Goal: Transaction & Acquisition: Register for event/course

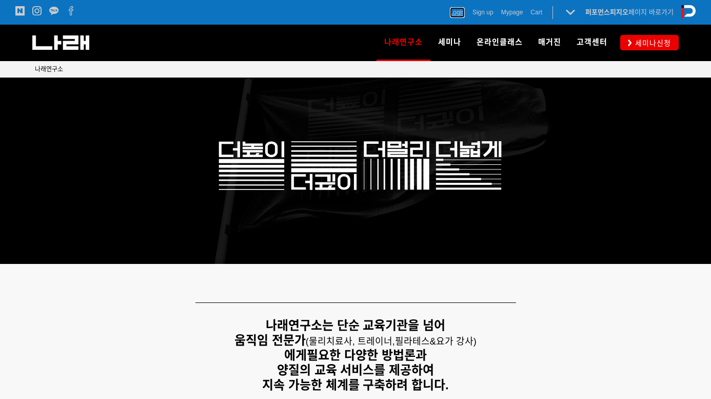
click at [454, 13] on span "Login" at bounding box center [457, 12] width 15 height 10
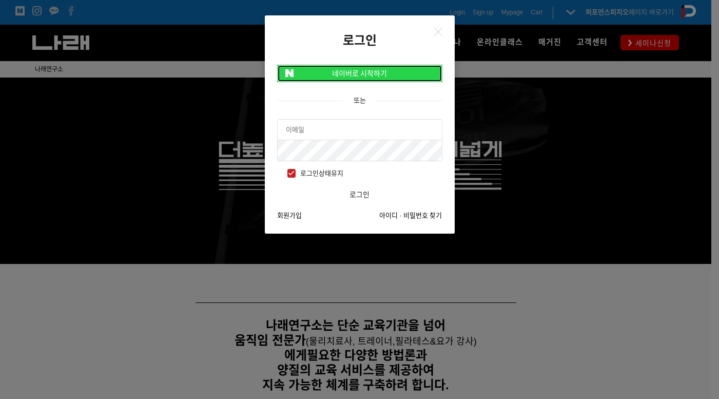
click at [383, 66] on link "네이버로 시작하기" at bounding box center [359, 73] width 165 height 17
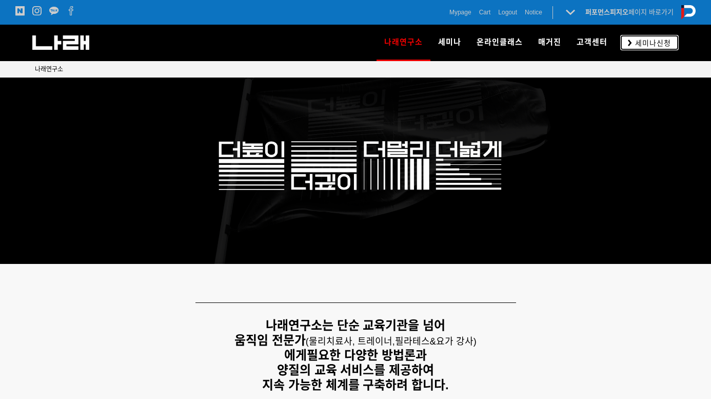
click at [637, 37] on link "세미나신청" at bounding box center [650, 42] width 59 height 15
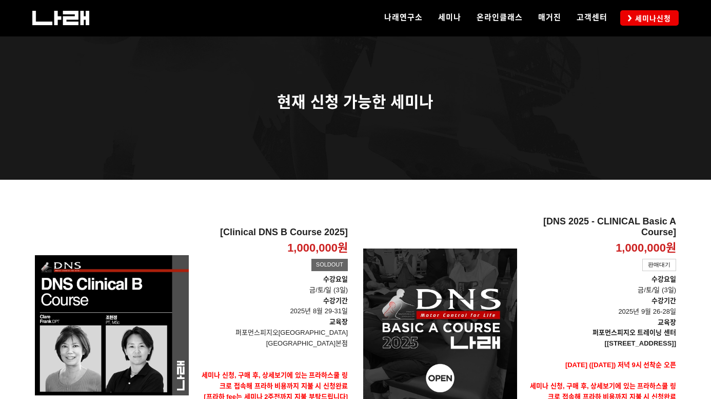
scroll to position [103, 0]
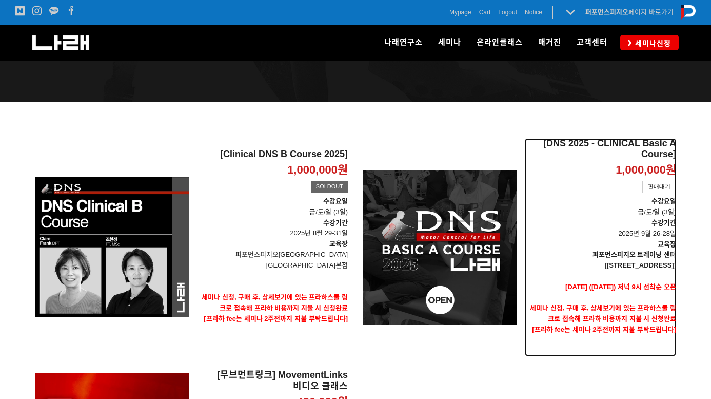
click at [527, 231] on p "수강기간 2025년 9월 26-28일" at bounding box center [600, 229] width 151 height 22
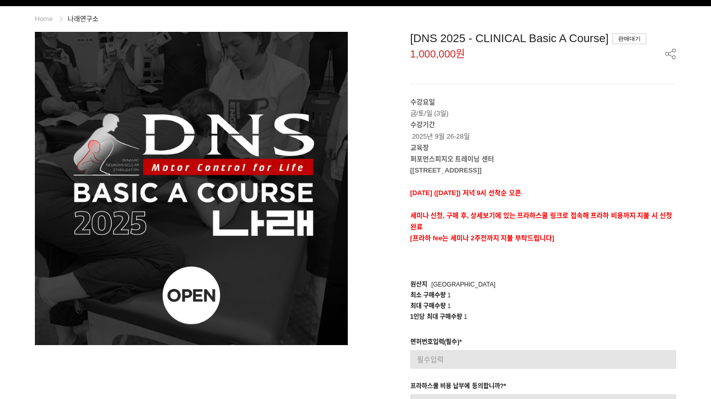
scroll to position [51, 0]
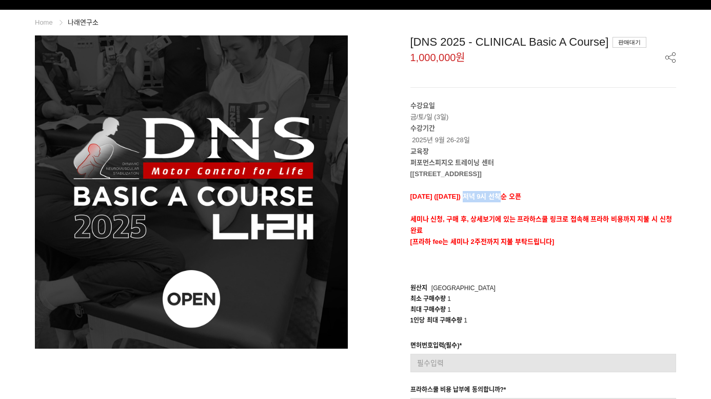
drag, startPoint x: 480, startPoint y: 196, endPoint x: 532, endPoint y: 193, distance: 52.4
click at [532, 193] on p "[DATE] ([DATE]) 저녁 9시 선착순 오픈" at bounding box center [544, 196] width 266 height 11
click at [588, 205] on p at bounding box center [544, 207] width 266 height 11
drag, startPoint x: 601, startPoint y: 217, endPoint x: 657, endPoint y: 221, distance: 56.6
click at [657, 221] on strong "세미나 신청, 구매 후, 상세보기에 있는 프라하스쿨 링크로 접속해 프라하 비용까지 지불 시 신청완료" at bounding box center [542, 224] width 262 height 19
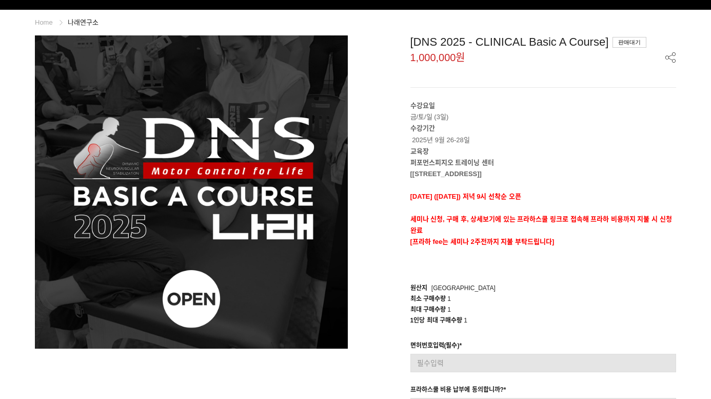
click at [566, 243] on p "[프라하 fee는 세미나 2주전까지 지불 부탁드립니다]" at bounding box center [544, 241] width 266 height 11
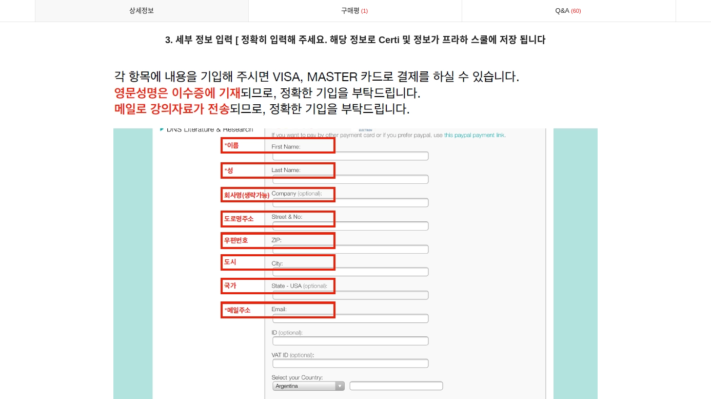
scroll to position [4209, 0]
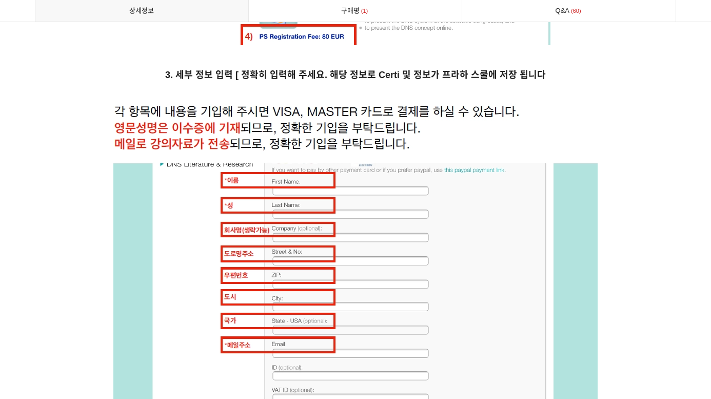
drag, startPoint x: 475, startPoint y: 203, endPoint x: 436, endPoint y: 193, distance: 40.2
click at [436, 193] on img at bounding box center [355, 286] width 485 height 364
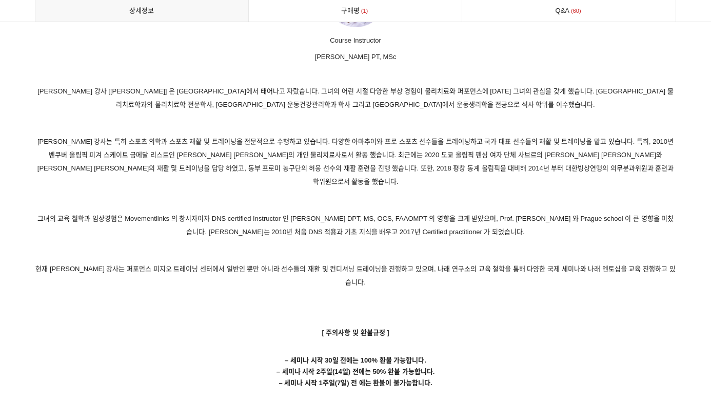
scroll to position [5030, 0]
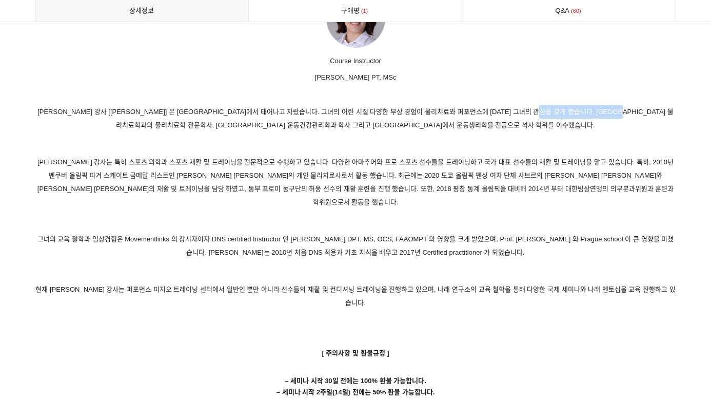
drag, startPoint x: 636, startPoint y: 110, endPoint x: 278, endPoint y: 126, distance: 358.6
click at [278, 126] on p "[PERSON_NAME] 강사 [[PERSON_NAME]] 은 [GEOGRAPHIC_DATA]에서 태어나고 자랐습니다. 그녀의 어린 시절 다양…" at bounding box center [356, 118] width 642 height 27
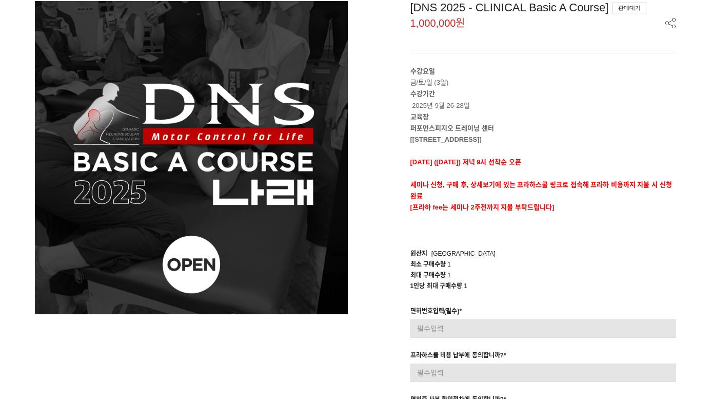
scroll to position [103, 0]
